Goal: Find contact information: Find contact information

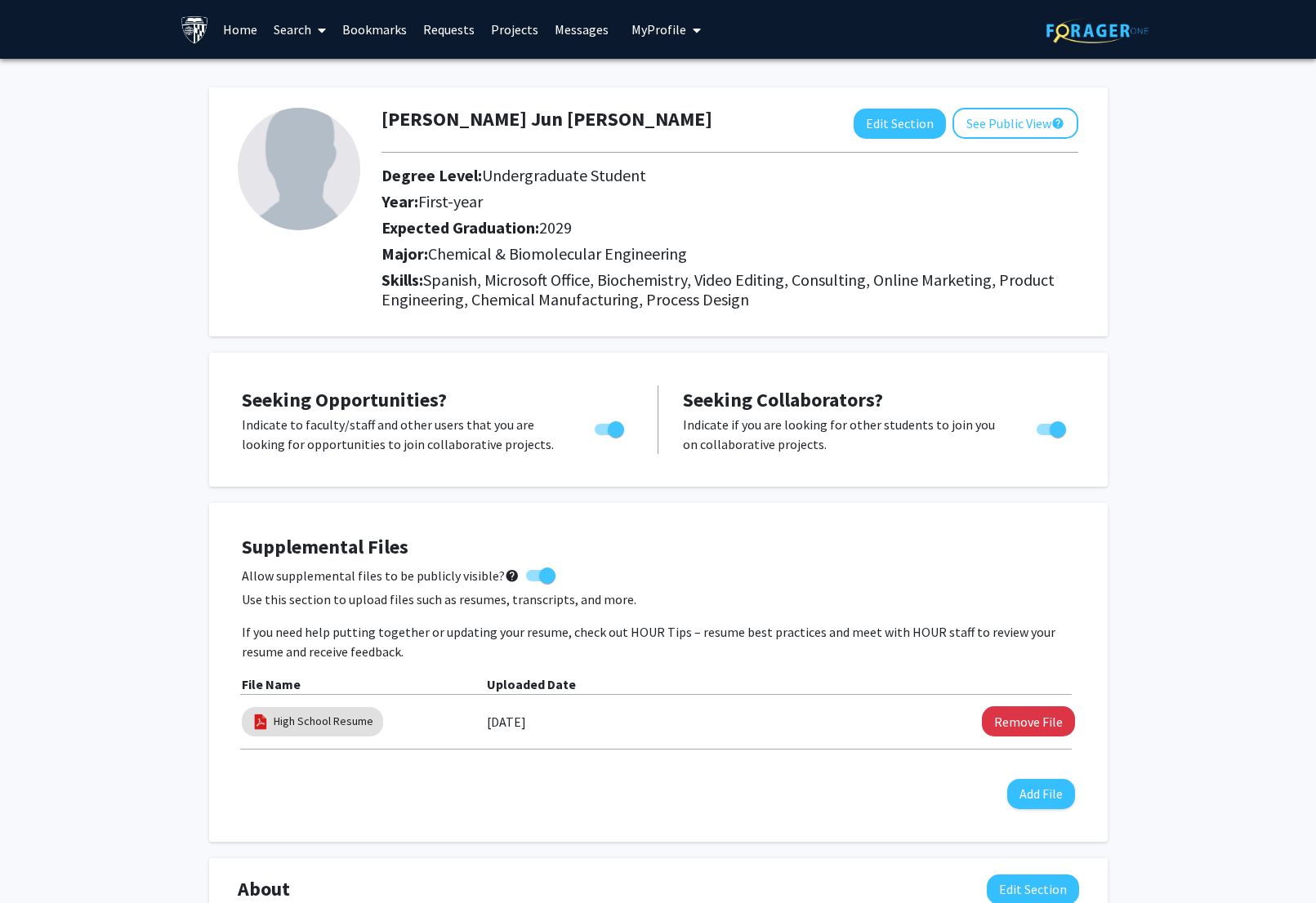
click at [470, 29] on link "Requests" at bounding box center [449, 30] width 68 height 57
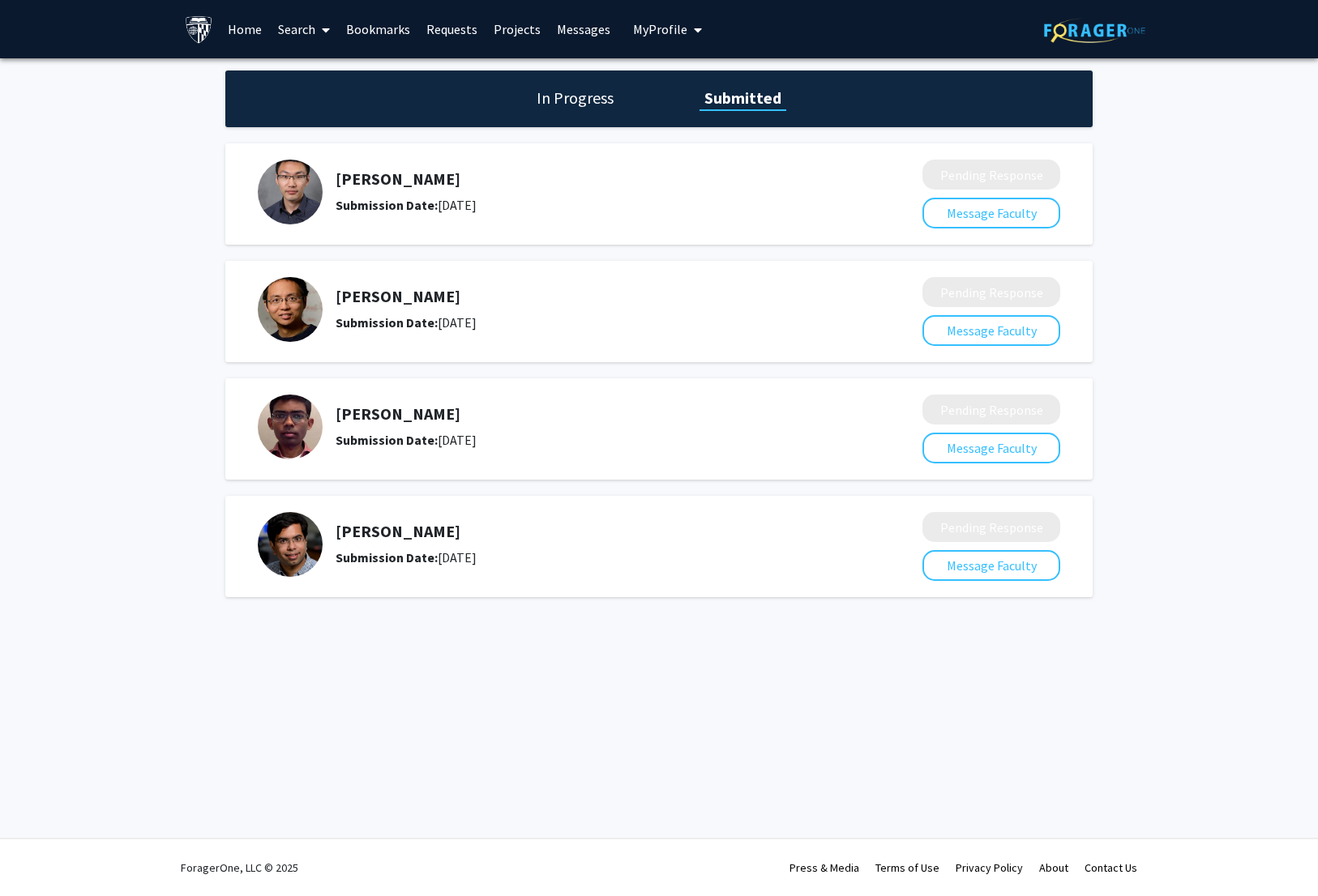
click at [392, 531] on h5 "[PERSON_NAME]" at bounding box center [586, 531] width 501 height 20
click at [288, 536] on img at bounding box center [290, 544] width 65 height 65
drag, startPoint x: 443, startPoint y: 534, endPoint x: 334, endPoint y: 528, distance: 109.2
click at [334, 528] on div "[PERSON_NAME] Submission Date: [DATE]" at bounding box center [578, 544] width 642 height 65
copy h5 "[PERSON_NAME]"
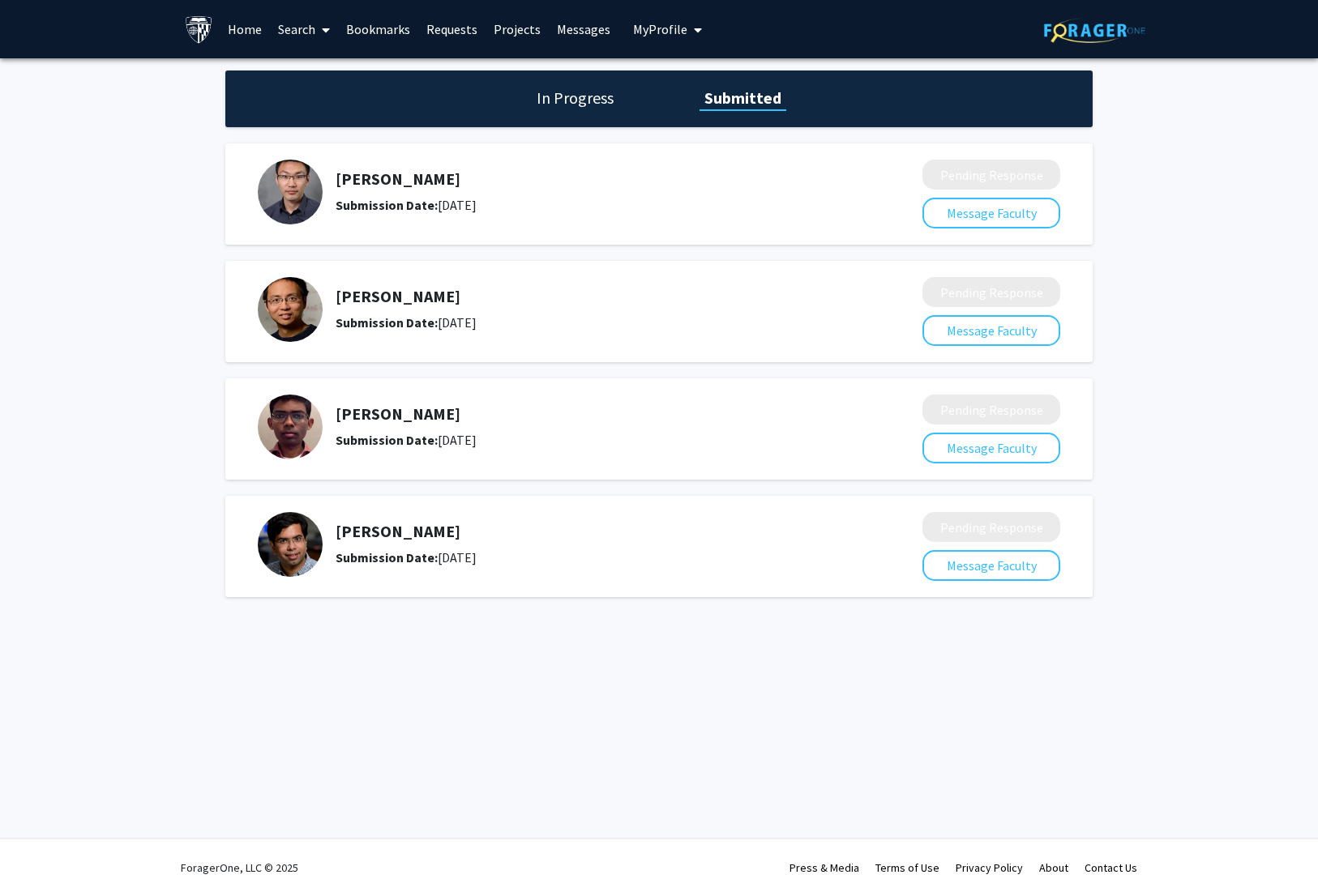
click at [302, 23] on link "Search" at bounding box center [303, 29] width 68 height 57
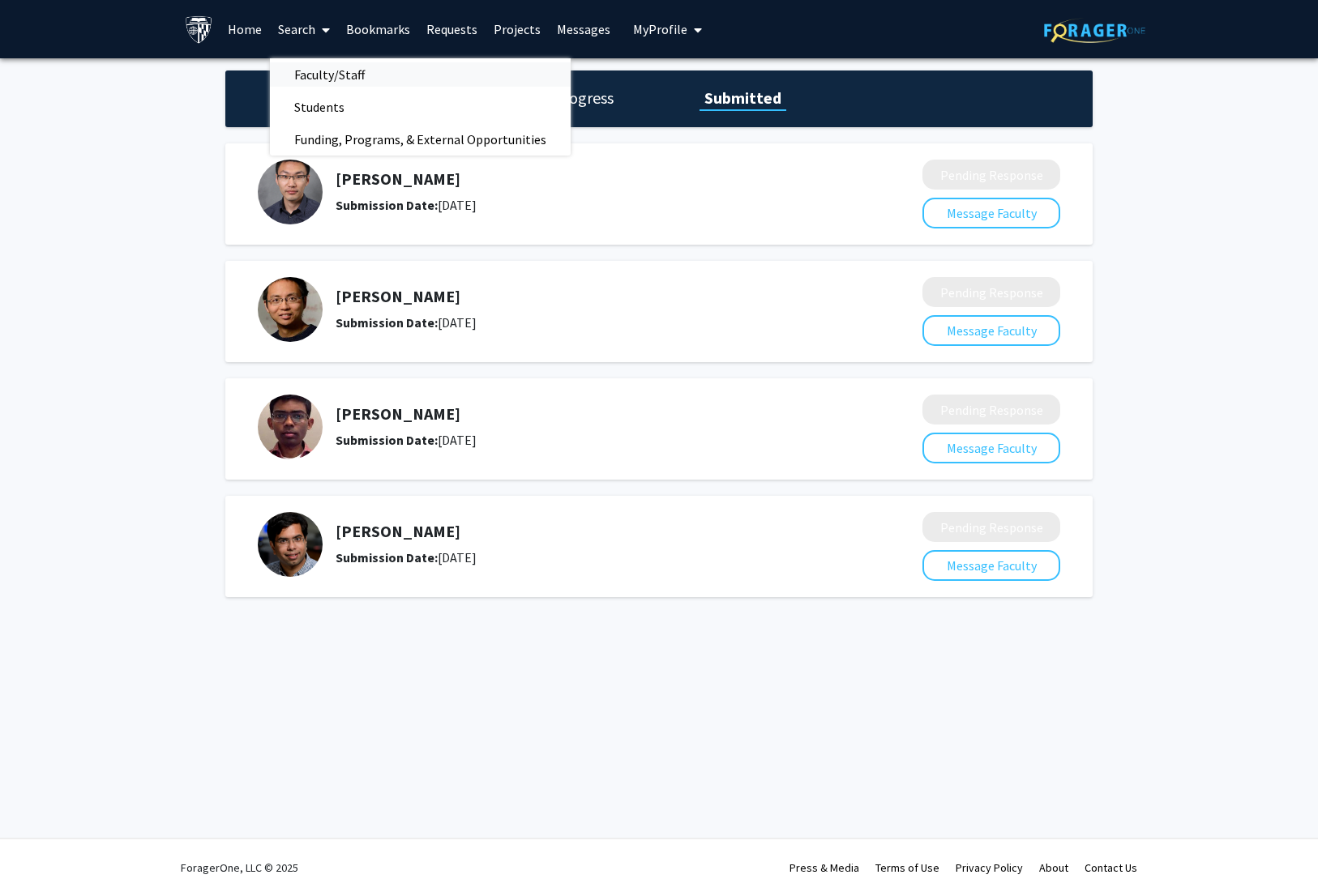
click at [348, 72] on span "Faculty/Staff" at bounding box center [329, 75] width 119 height 33
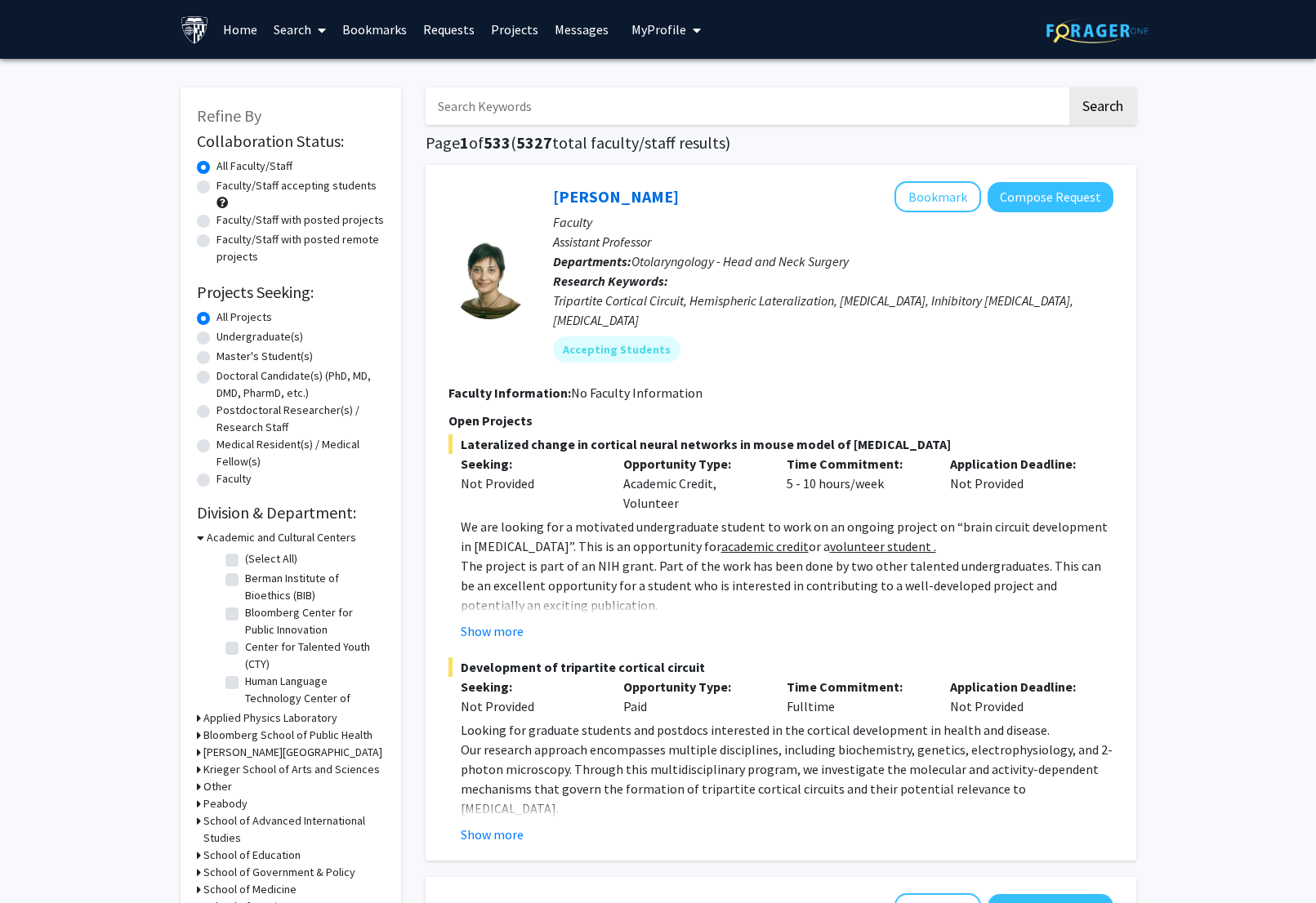
click at [530, 120] on input "Search Keywords" at bounding box center [746, 105] width 641 height 37
paste input "[PERSON_NAME]"
drag, startPoint x: 1044, startPoint y: 117, endPoint x: 1123, endPoint y: 115, distance: 79.0
click at [1052, 117] on input "[PERSON_NAME]" at bounding box center [746, 105] width 641 height 37
type input "[PERSON_NAME]"
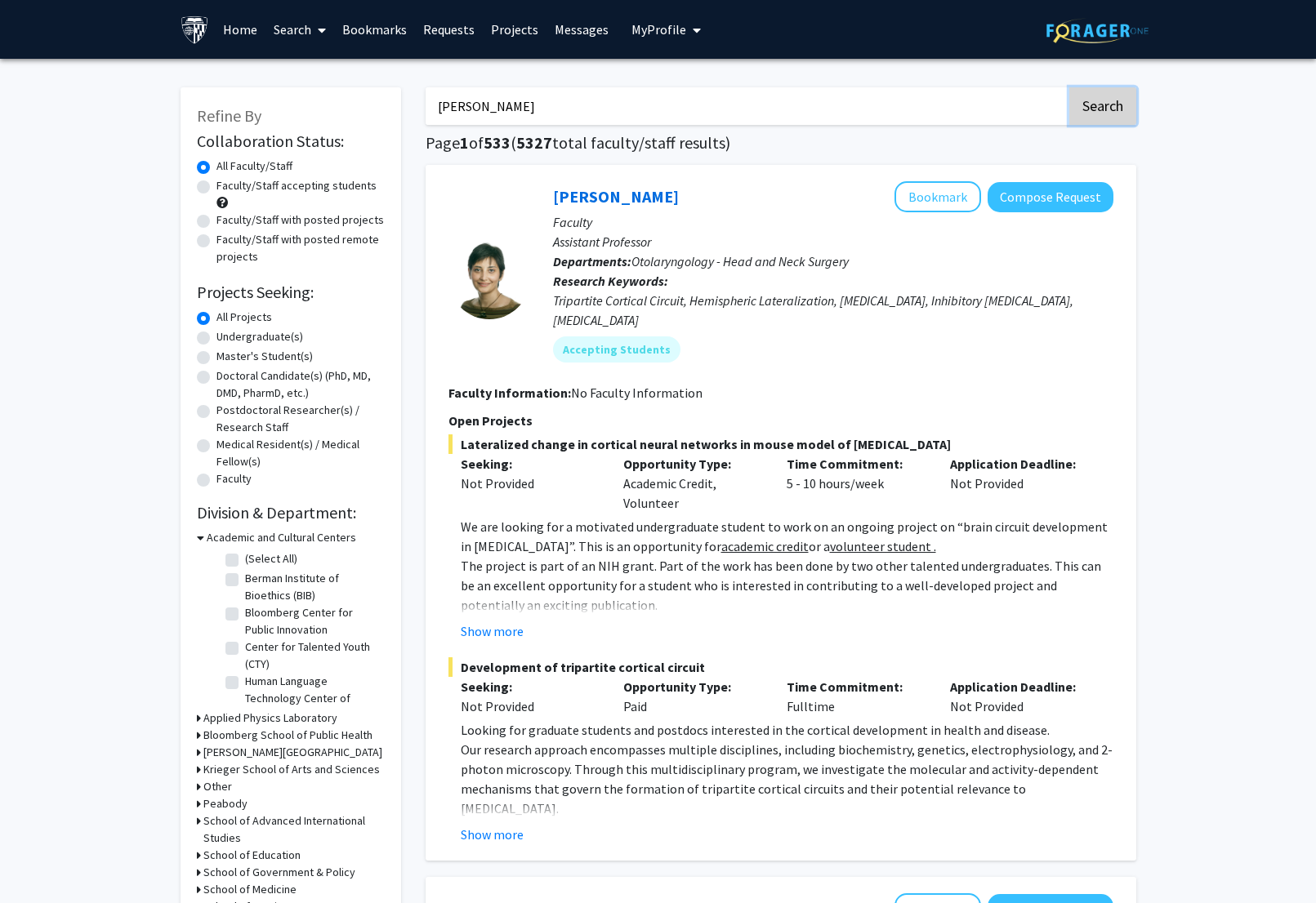
click at [1123, 115] on button "Search" at bounding box center [1103, 105] width 67 height 37
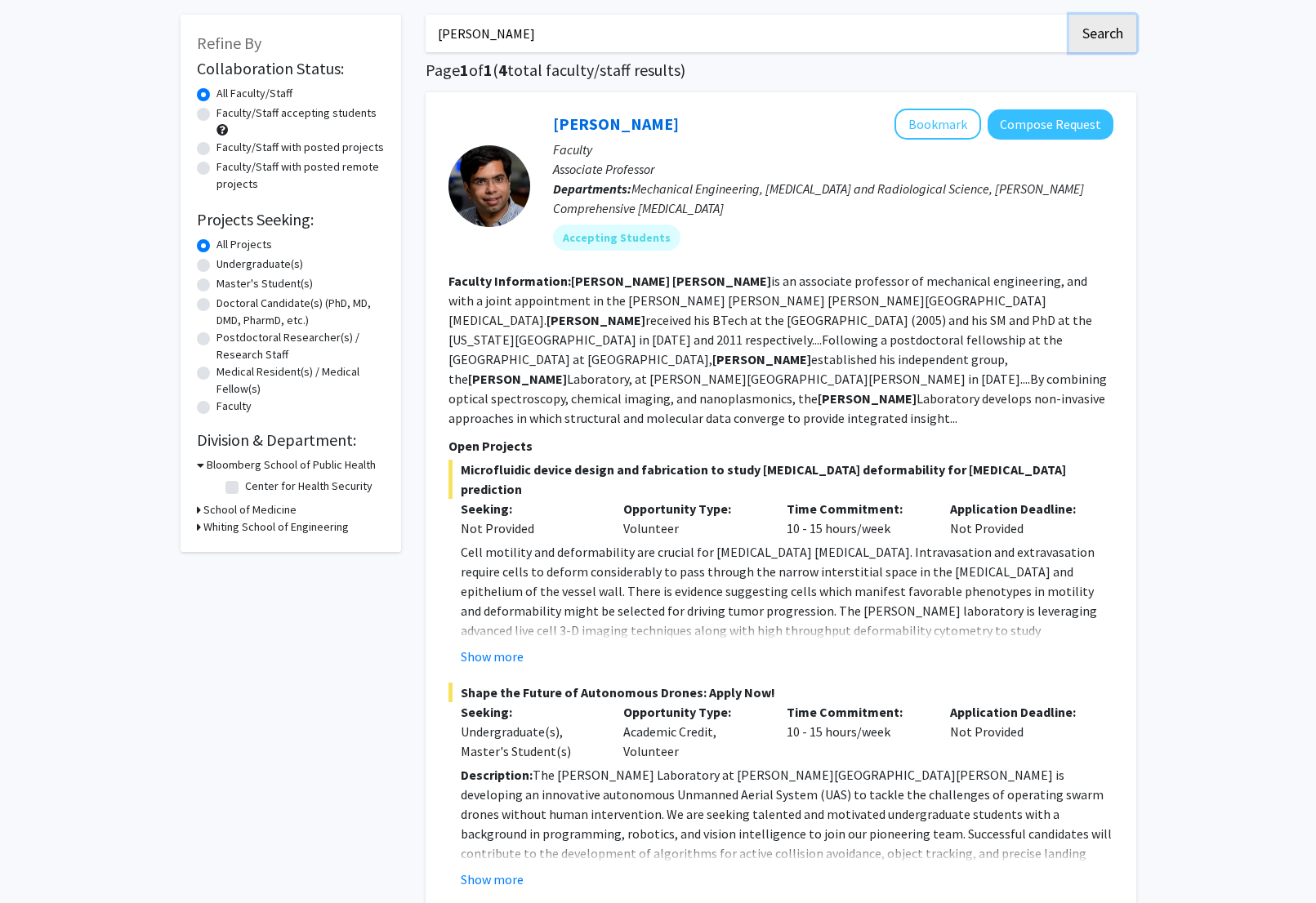
scroll to position [74, 0]
click at [515, 645] on button "Show more" at bounding box center [492, 655] width 63 height 20
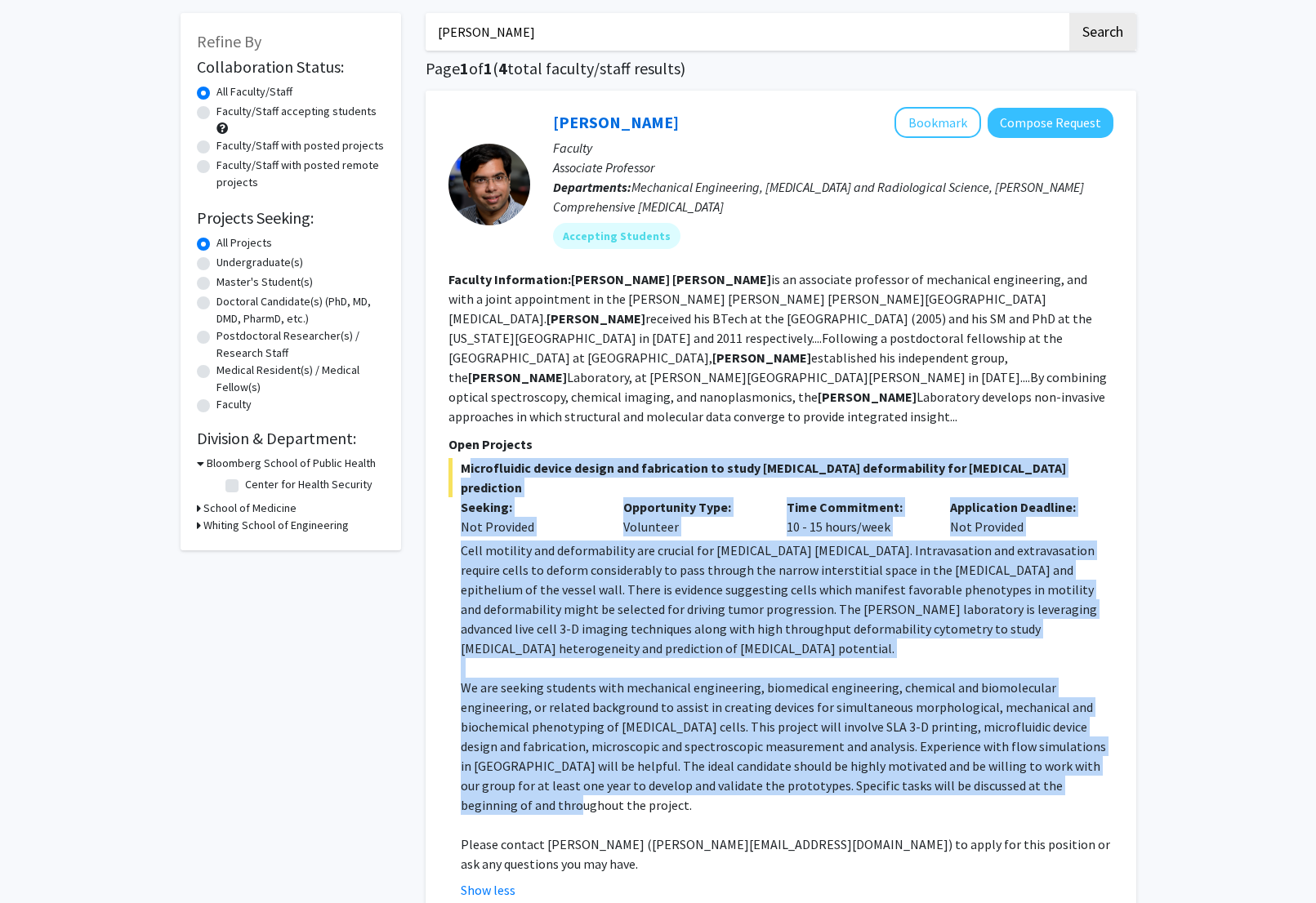
drag, startPoint x: 462, startPoint y: 451, endPoint x: 1104, endPoint y: 719, distance: 695.7
click at [1104, 719] on div "Microfluidic device design and fabrication to study [MEDICAL_DATA] deformabilit…" at bounding box center [780, 678] width 665 height 441
copy div "Loremipsumdo sitame consec adi elitseddoei te incid utlabo etdoloremagna ali en…"
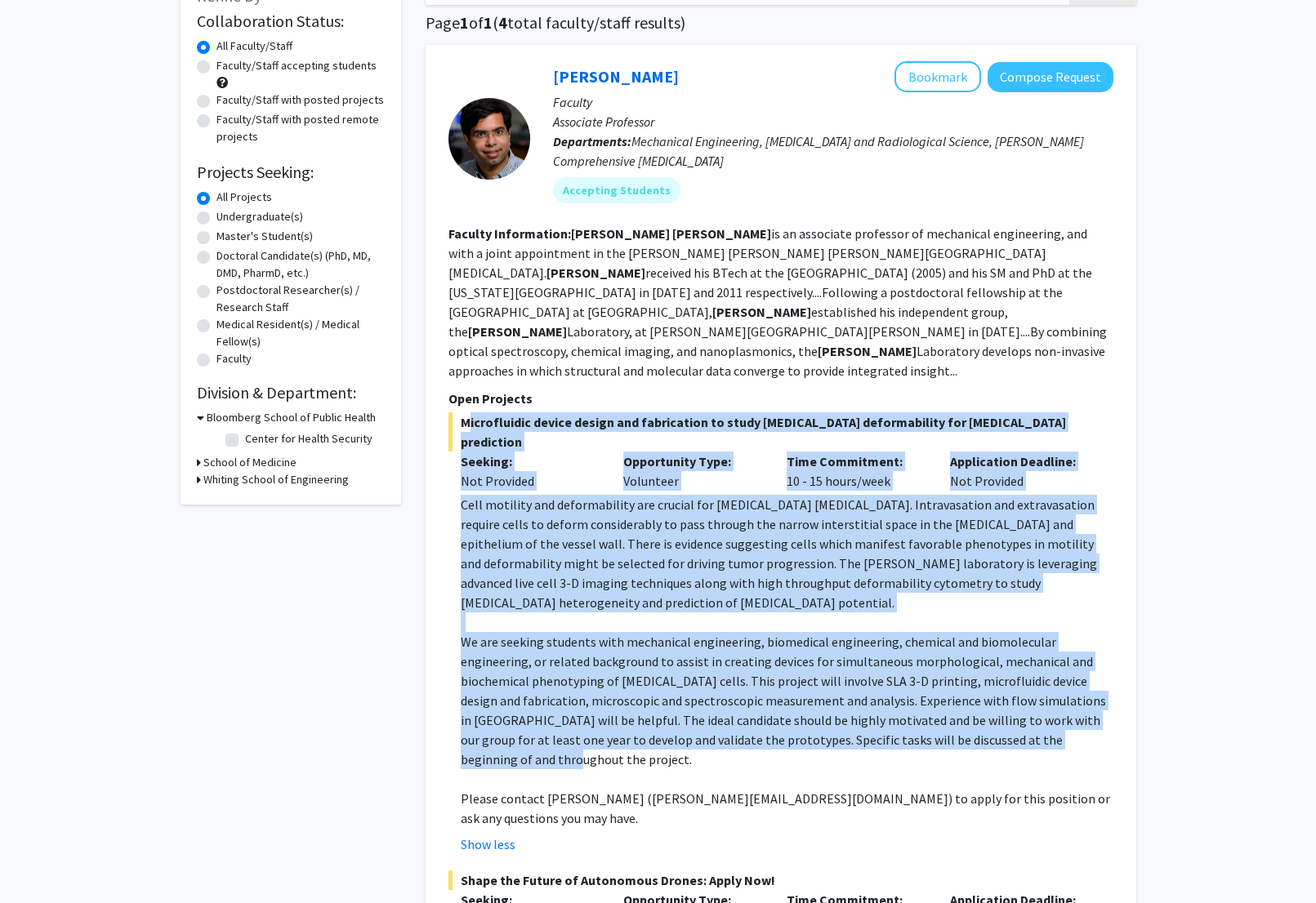
scroll to position [0, 0]
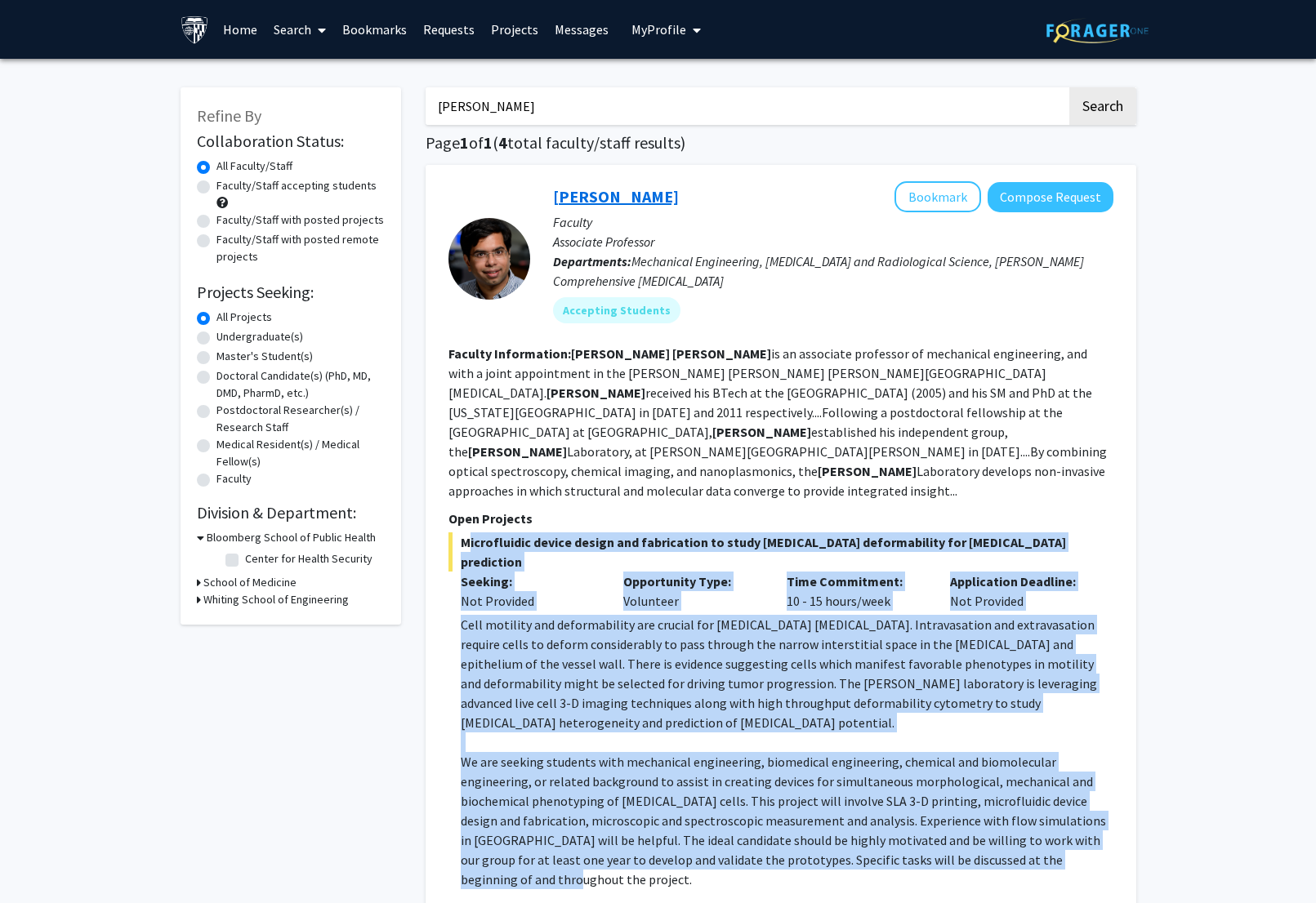
click at [607, 204] on link "[PERSON_NAME]" at bounding box center [616, 196] width 125 height 20
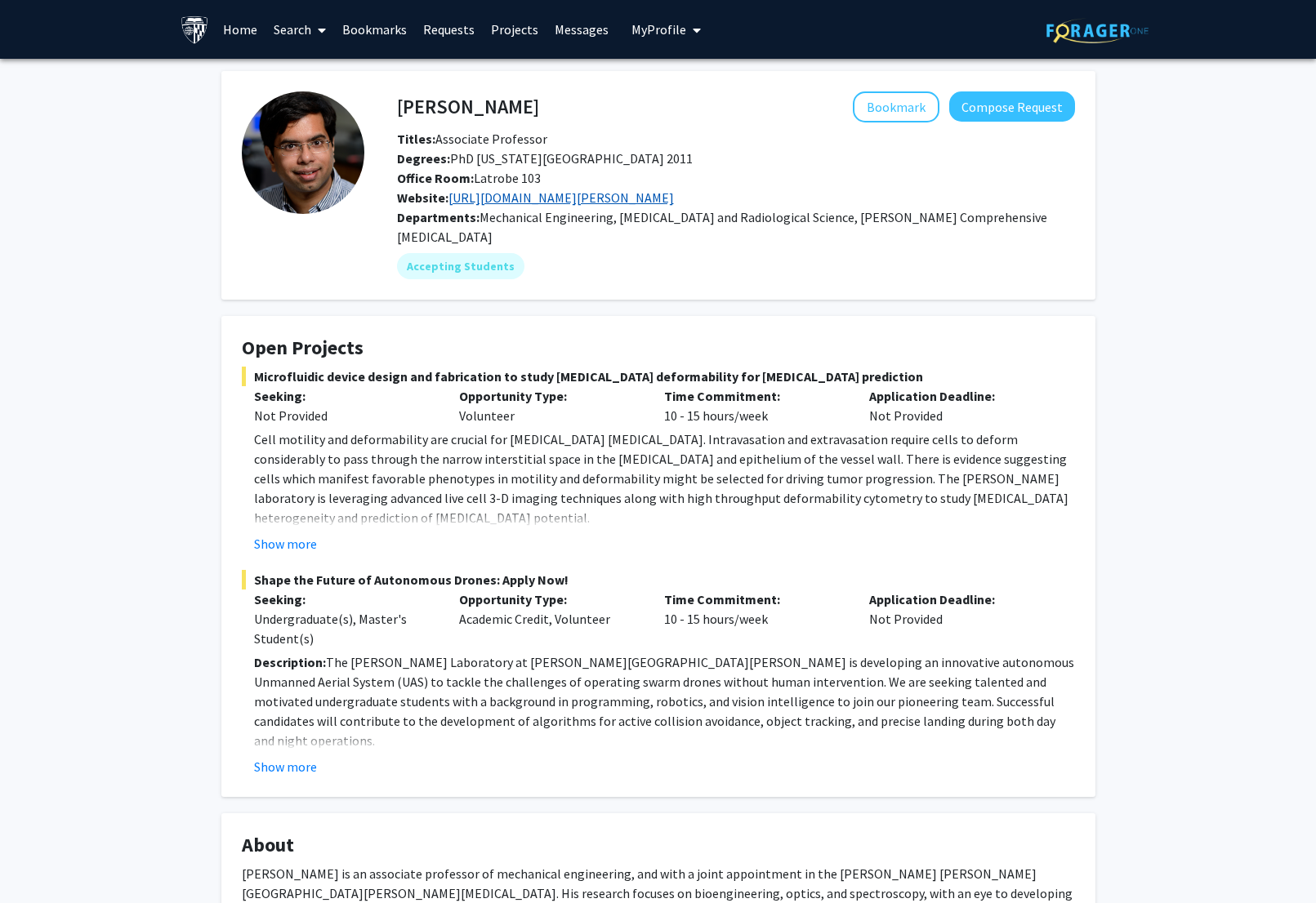
click at [577, 192] on link "[URL][DOMAIN_NAME][PERSON_NAME]" at bounding box center [561, 198] width 226 height 17
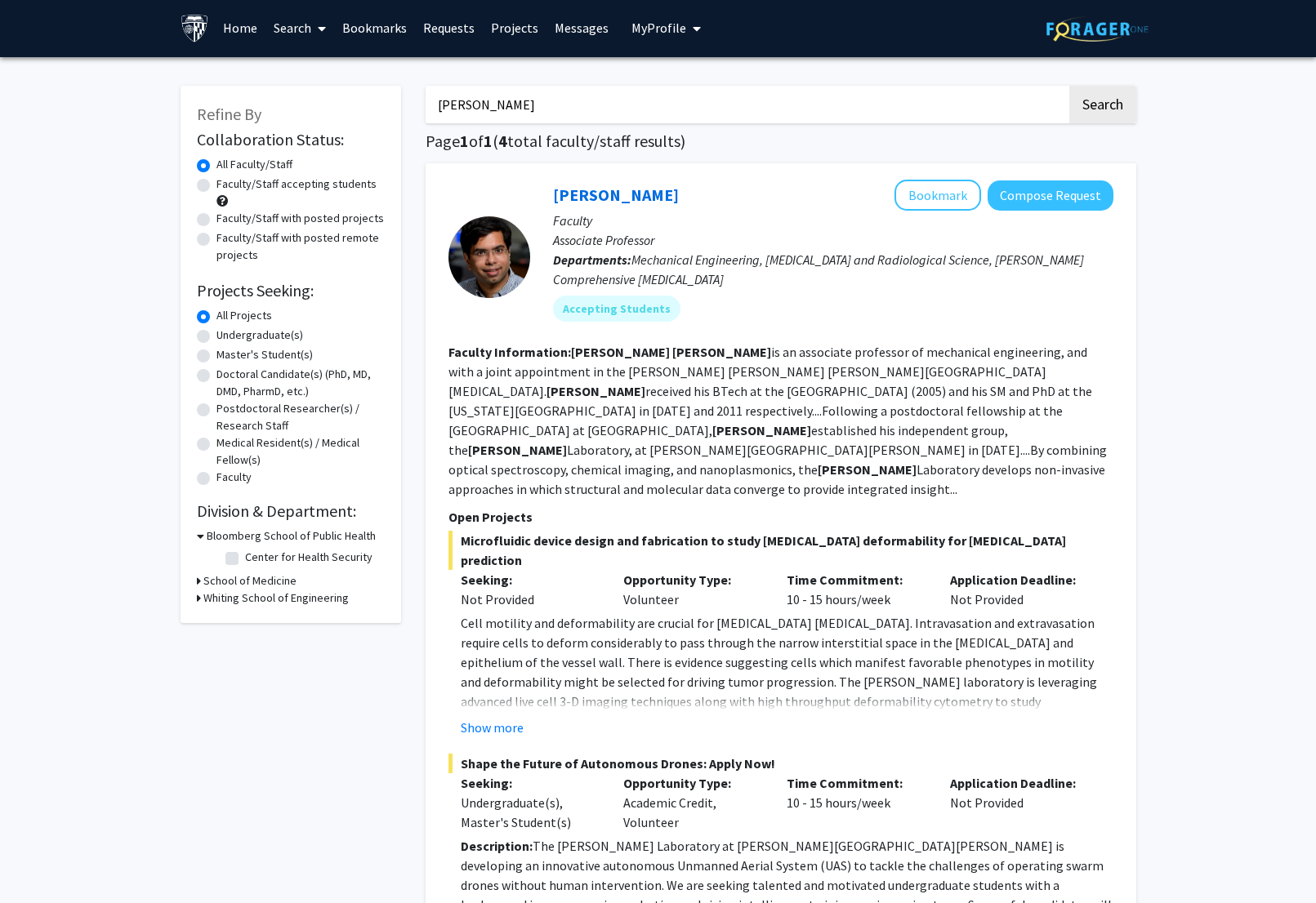
scroll to position [3, 0]
